Goal: Task Accomplishment & Management: Use online tool/utility

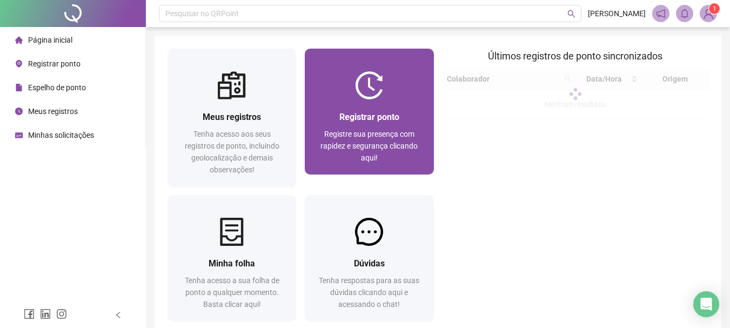
click at [370, 112] on span "Registrar ponto" at bounding box center [369, 117] width 60 height 10
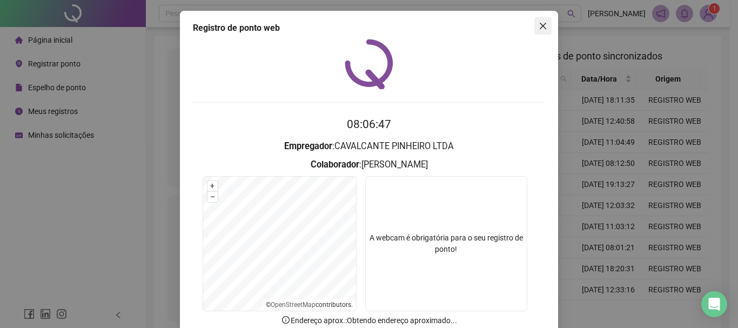
click at [544, 30] on span "Close" at bounding box center [542, 26] width 17 height 9
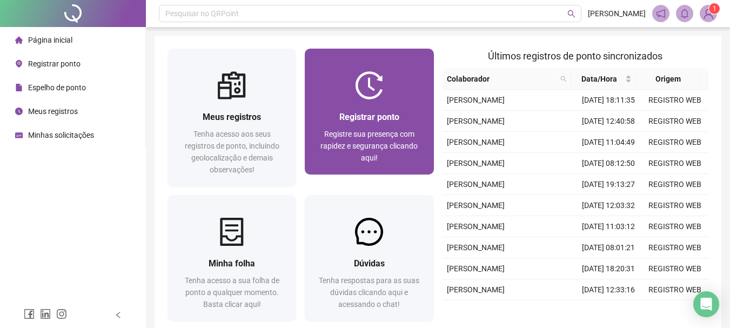
click at [426, 75] on div at bounding box center [369, 85] width 129 height 28
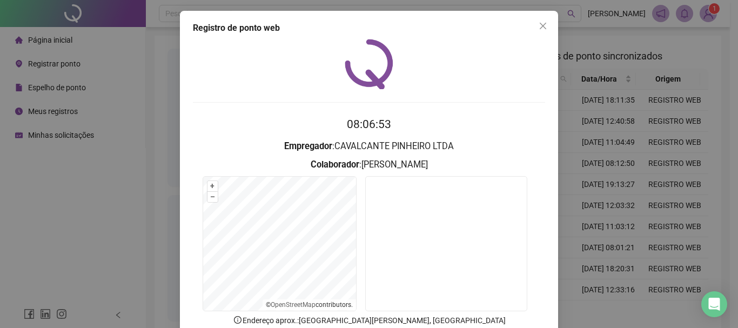
scroll to position [54, 0]
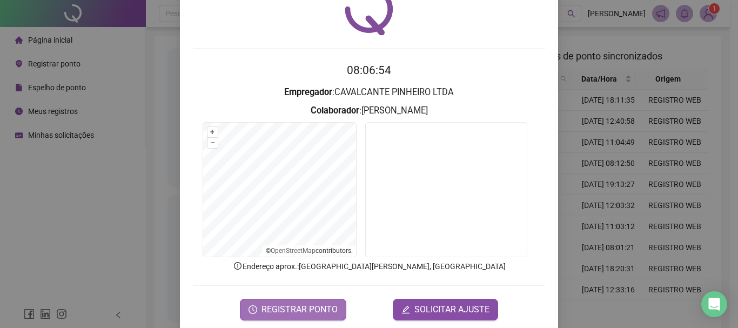
click at [300, 309] on span "REGISTRAR PONTO" at bounding box center [300, 309] width 76 height 13
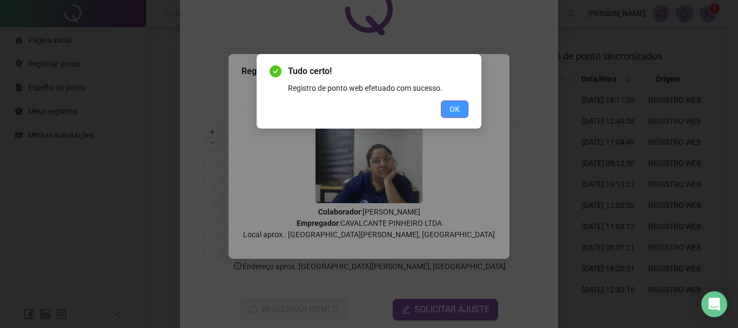
click at [462, 110] on button "OK" at bounding box center [455, 109] width 28 height 17
